Goal: Check status

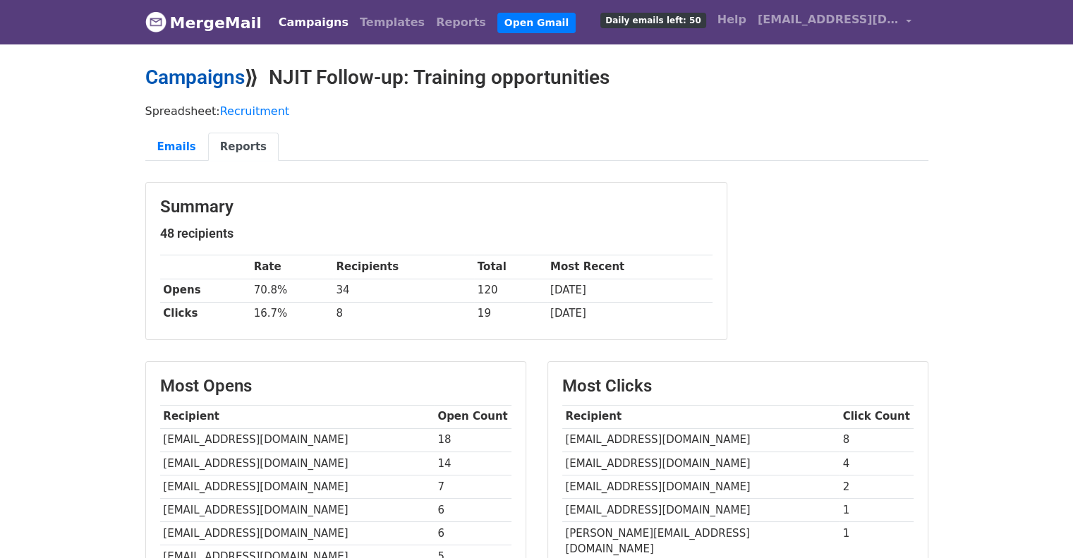
click at [217, 77] on link "Campaigns" at bounding box center [194, 77] width 99 height 23
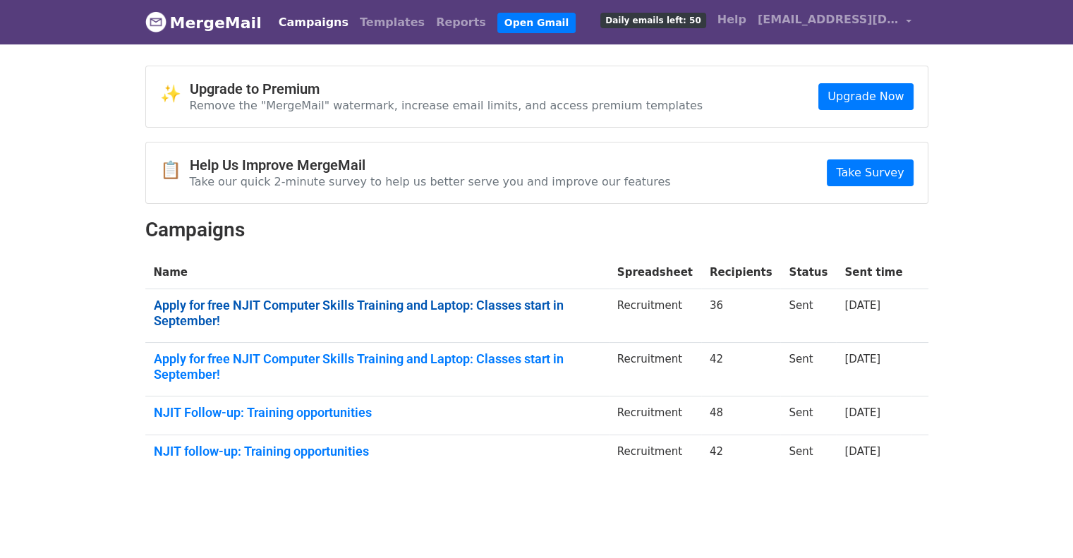
click at [503, 307] on link "Apply for free NJIT Computer Skills Training and Laptop: Classes start in Septe…" at bounding box center [377, 313] width 447 height 30
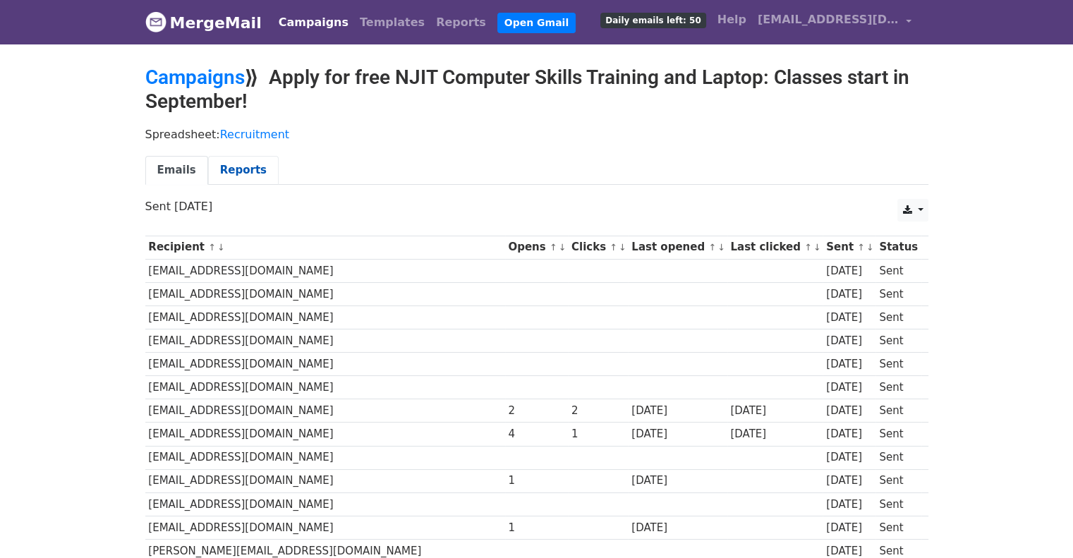
click at [246, 167] on link "Reports" at bounding box center [243, 170] width 71 height 29
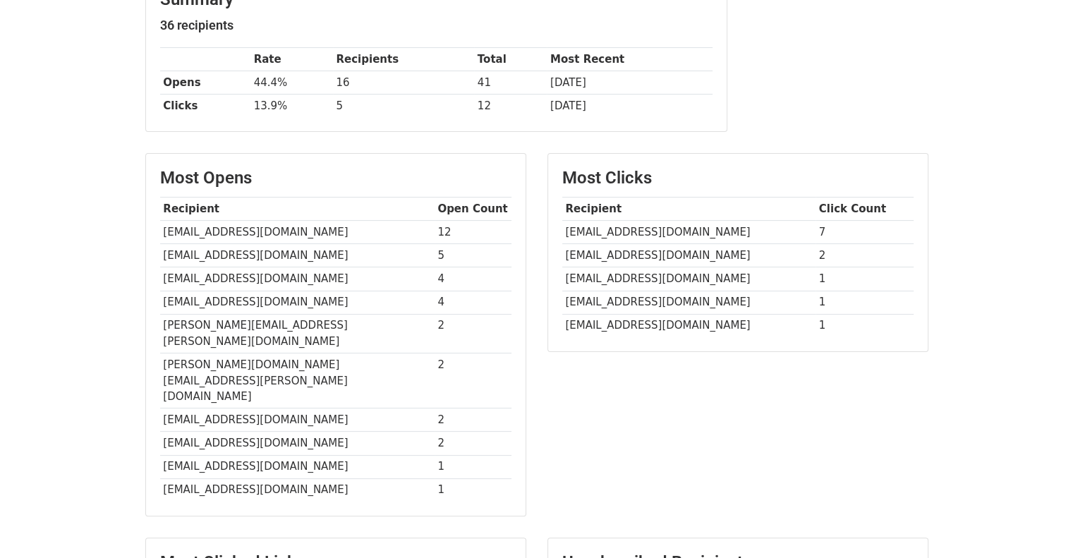
scroll to position [203, 0]
